Goal: Find specific page/section: Find specific page/section

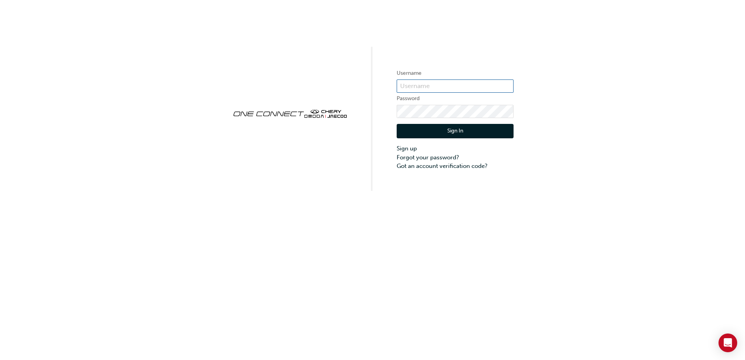
type input "CHAU0424"
click at [458, 138] on div "Sign In Sign up Forgot your password? Got an account verification code?" at bounding box center [455, 144] width 117 height 53
click at [458, 134] on button "Sign In" at bounding box center [455, 131] width 117 height 15
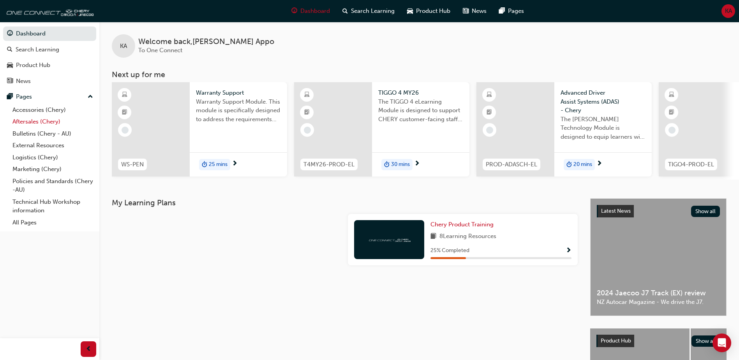
click at [45, 118] on link "Aftersales (Chery)" at bounding box center [52, 122] width 87 height 12
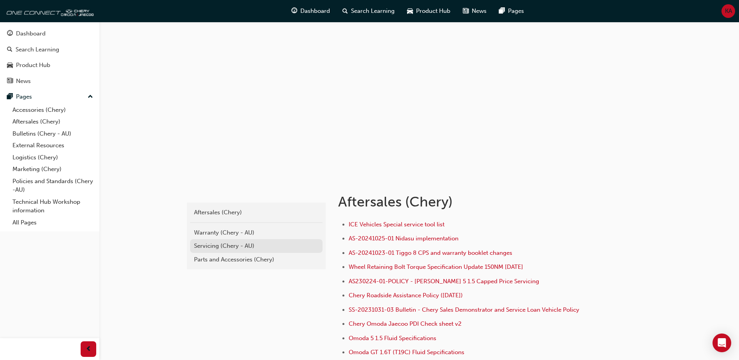
click at [229, 240] on link "Servicing (Chery - AU)" at bounding box center [256, 246] width 133 height 14
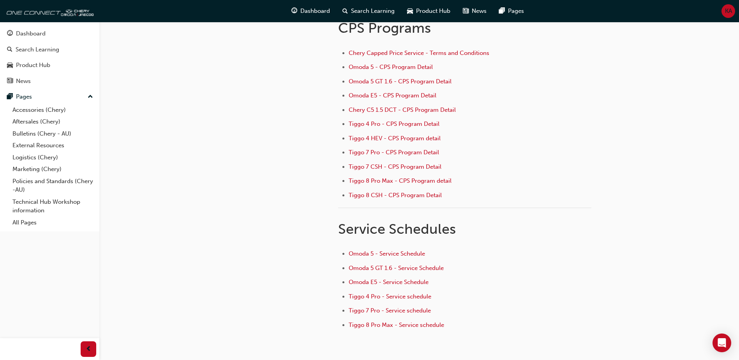
scroll to position [116, 0]
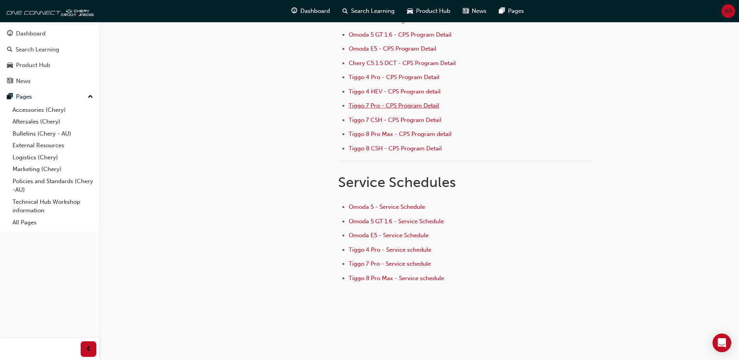
click at [396, 105] on span "Tiggo 7 Pro - CPS Program Detail" at bounding box center [394, 105] width 90 height 7
